Goal: Find specific page/section: Find specific page/section

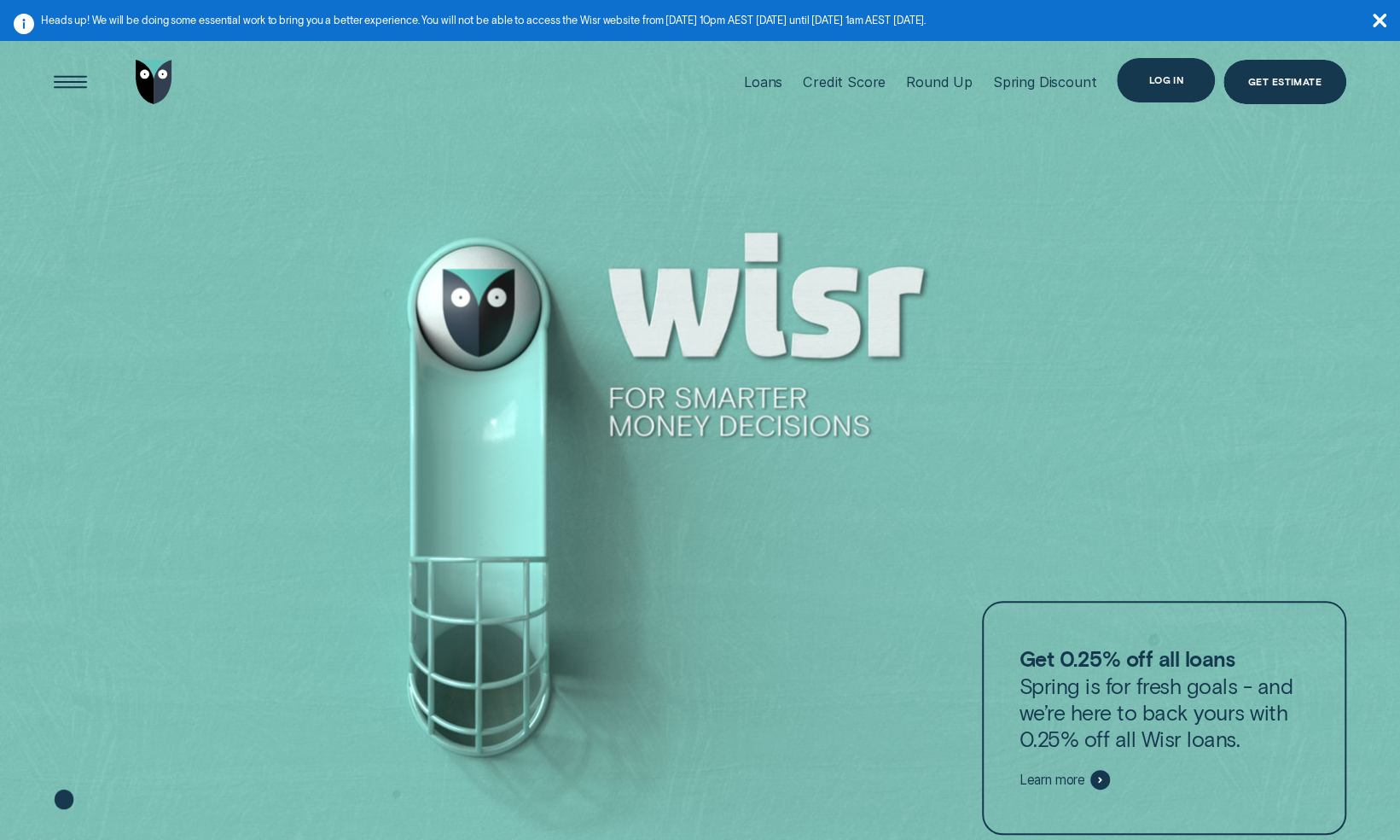
click at [1176, 85] on div "Log in" at bounding box center [1166, 80] width 35 height 9
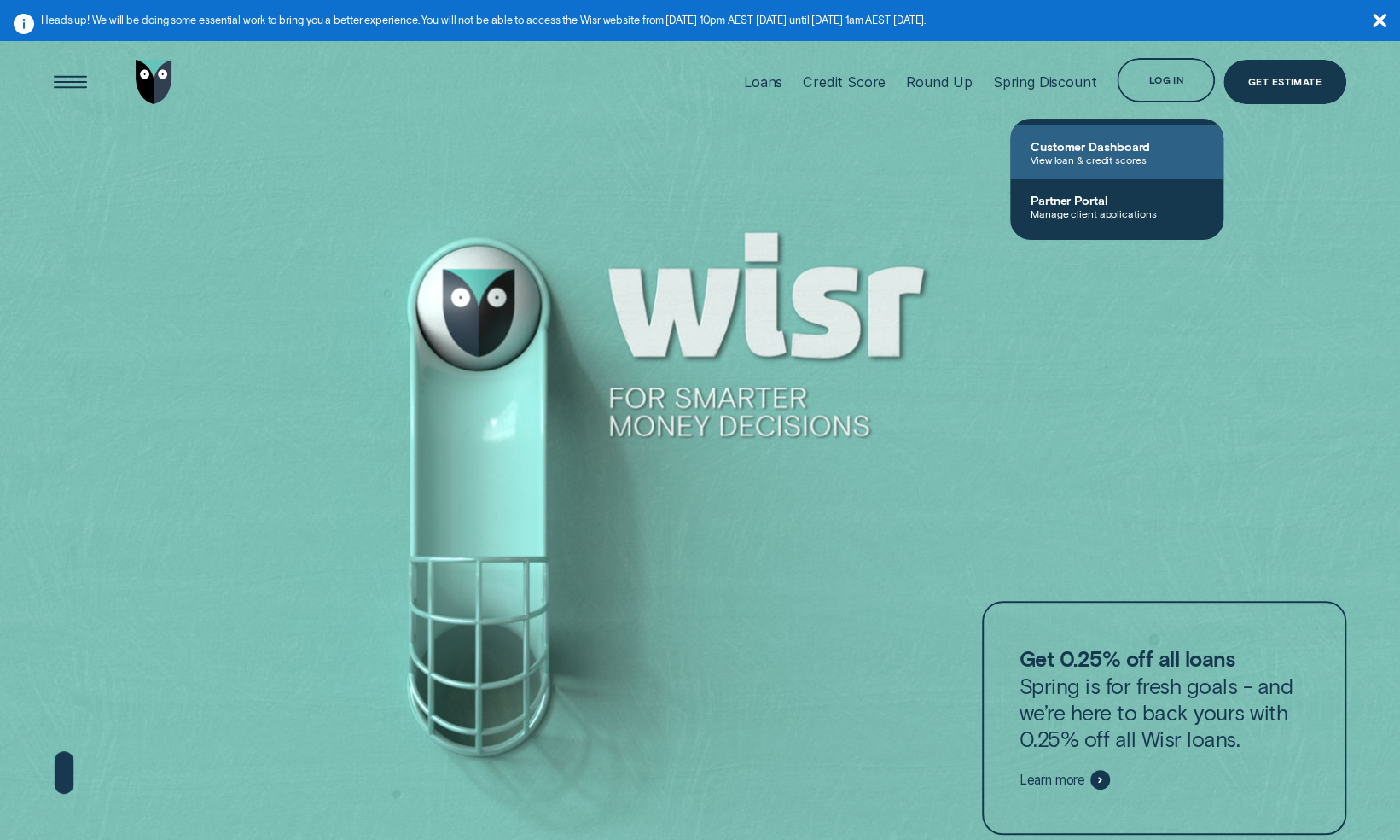
click at [1075, 160] on span "View loan & credit scores" at bounding box center [1116, 159] width 173 height 12
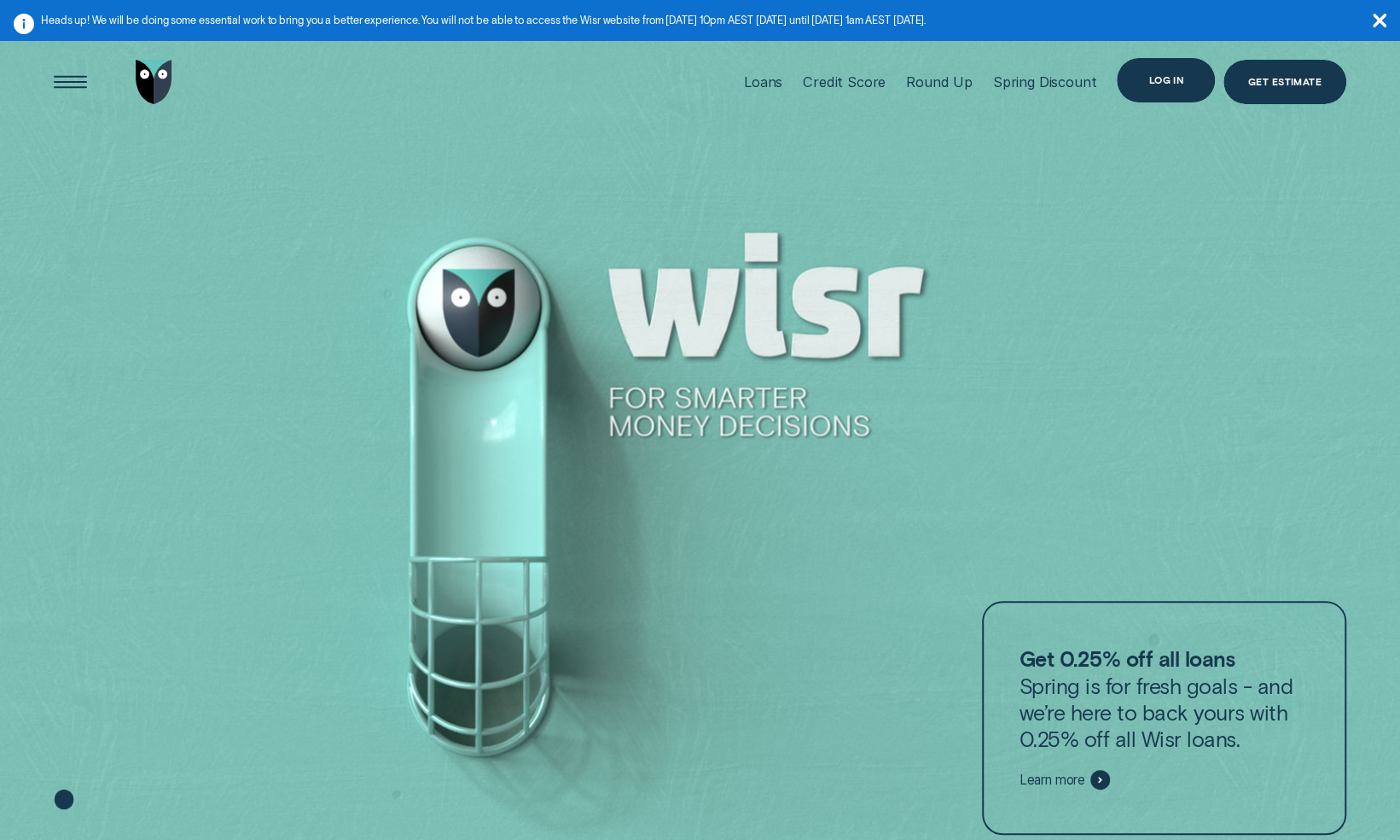
click at [1170, 85] on div "Log in" at bounding box center [1166, 80] width 35 height 9
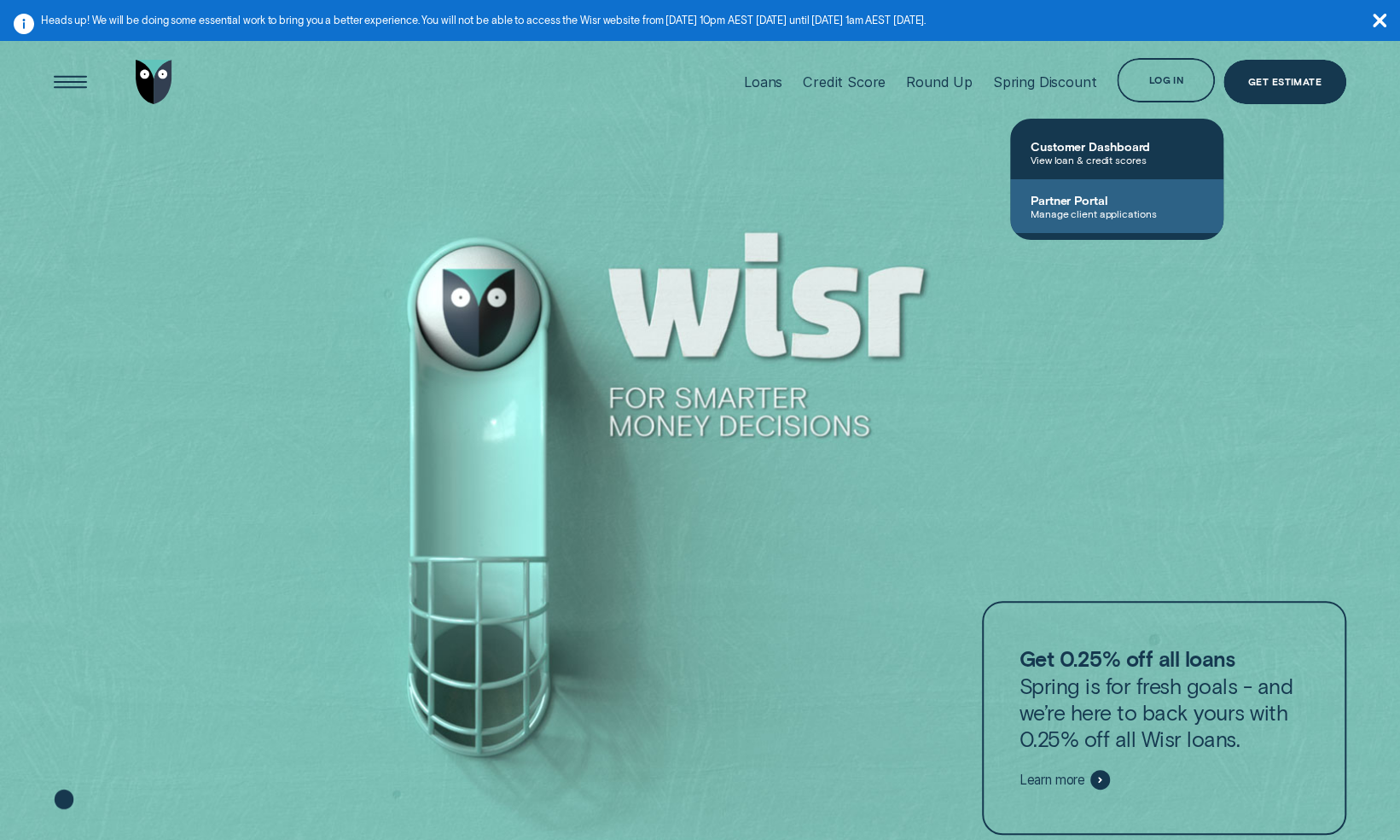
click at [1098, 190] on link "Partner Portal Manage client applications" at bounding box center [1116, 206] width 214 height 54
